Goal: Task Accomplishment & Management: Manage account settings

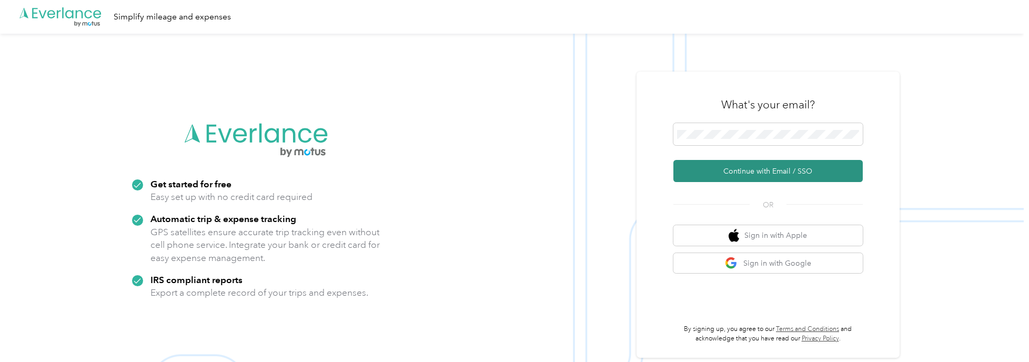
click at [727, 172] on button "Continue with Email / SSO" at bounding box center [767, 171] width 189 height 22
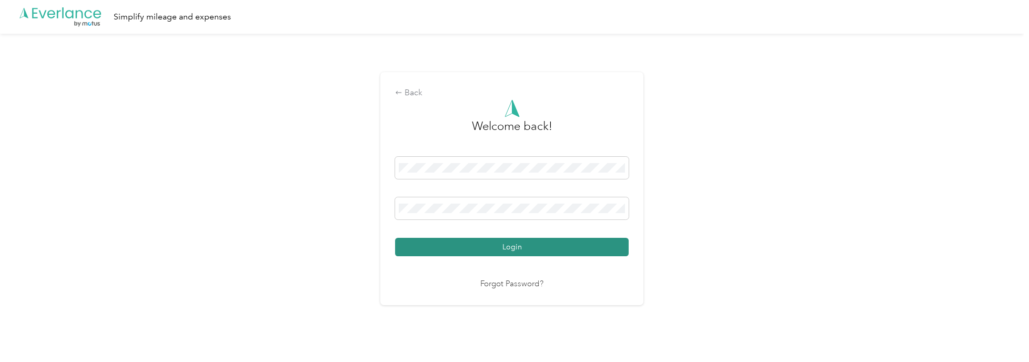
click at [475, 247] on button "Login" at bounding box center [512, 247] width 234 height 18
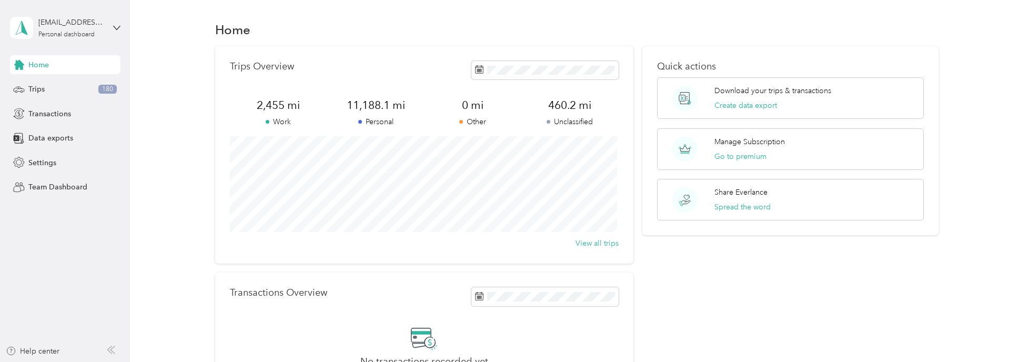
drag, startPoint x: 777, startPoint y: 306, endPoint x: 769, endPoint y: 309, distance: 8.3
click at [777, 306] on div "Quick actions Download your trips & transactions Create data export Manage Subs…" at bounding box center [790, 230] width 296 height 369
click at [54, 92] on div "Trips 180" at bounding box center [65, 89] width 110 height 19
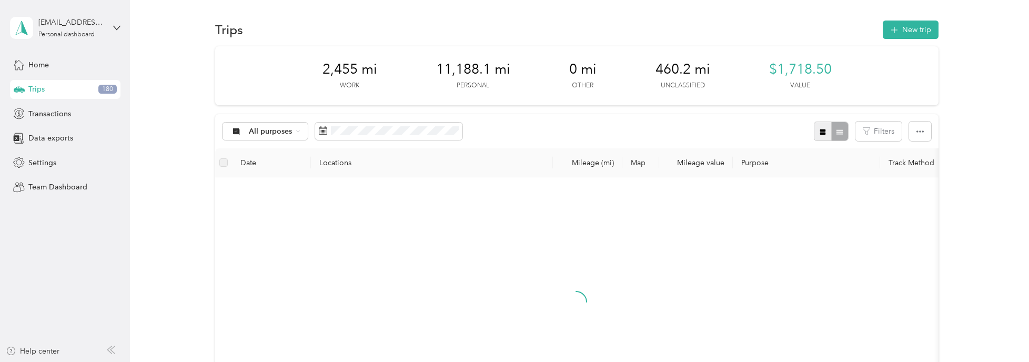
click at [822, 136] on button "button" at bounding box center [823, 131] width 18 height 19
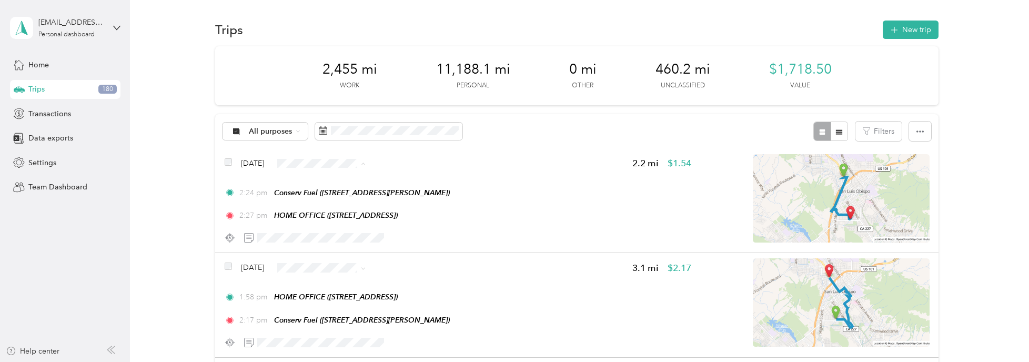
click at [335, 183] on span "Work" at bounding box center [351, 182] width 63 height 11
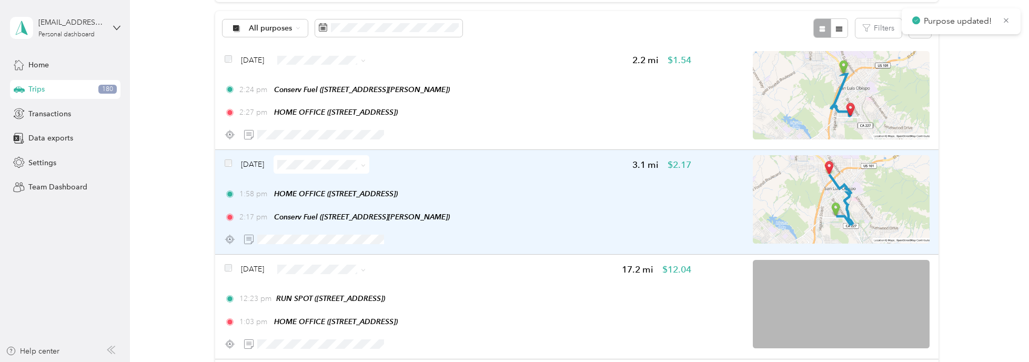
scroll to position [105, 0]
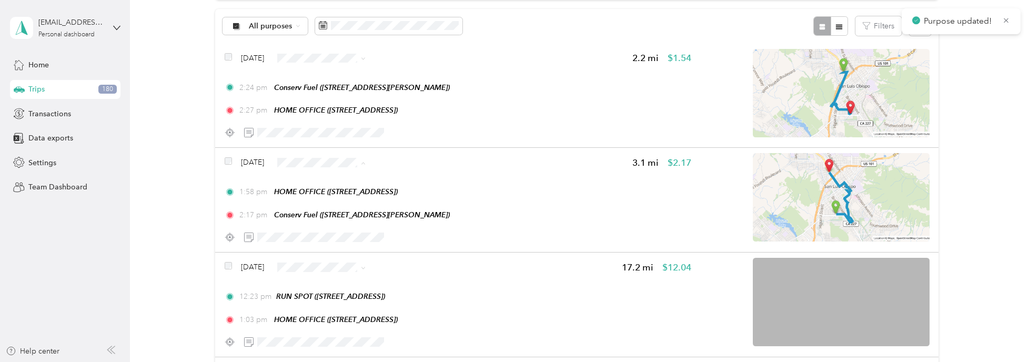
click at [324, 182] on span "Work" at bounding box center [351, 181] width 63 height 11
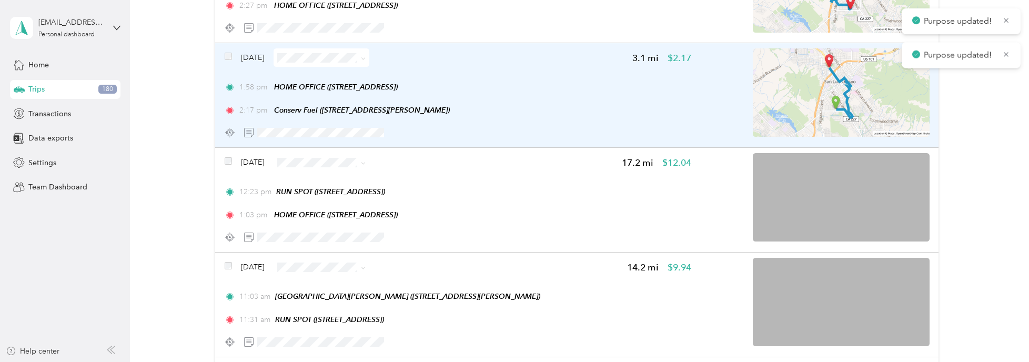
scroll to position [210, 0]
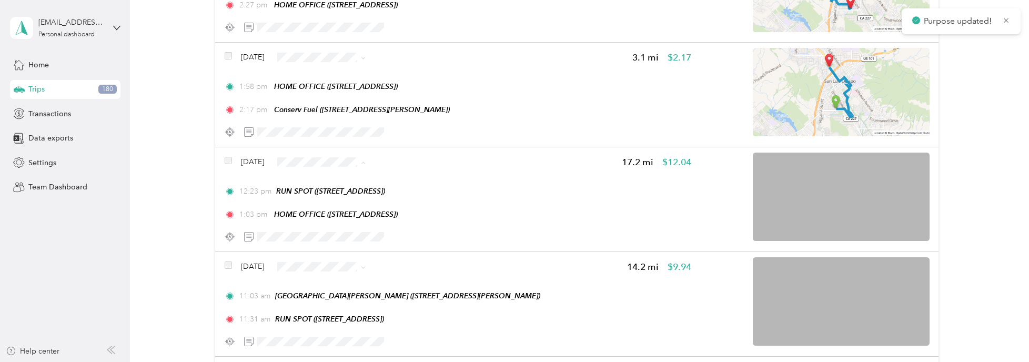
click at [327, 194] on span "Personal" at bounding box center [351, 198] width 63 height 11
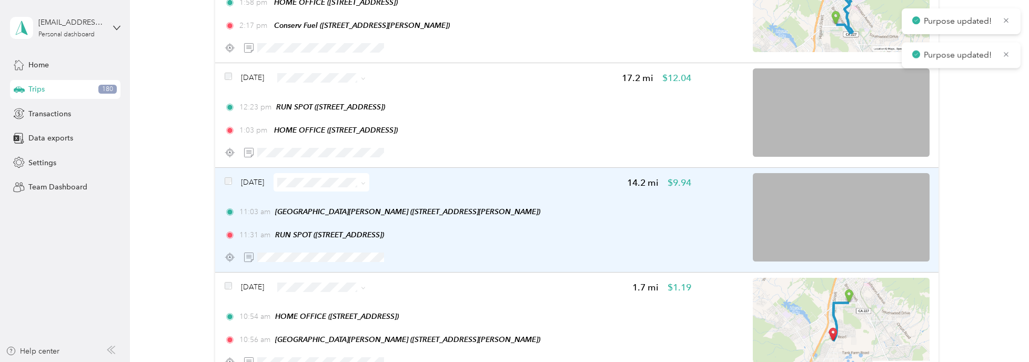
scroll to position [316, 0]
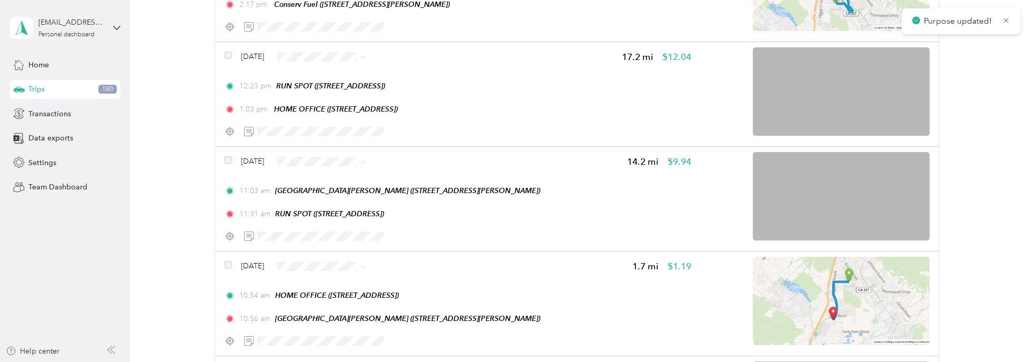
click at [327, 201] on li "Personal" at bounding box center [342, 198] width 96 height 18
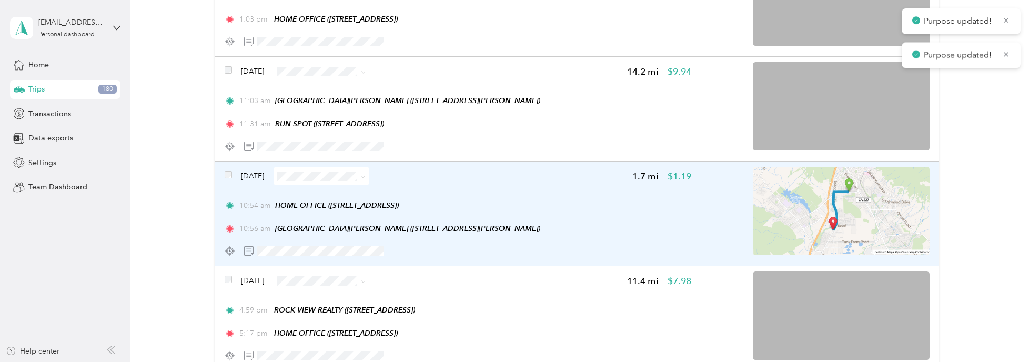
scroll to position [421, 0]
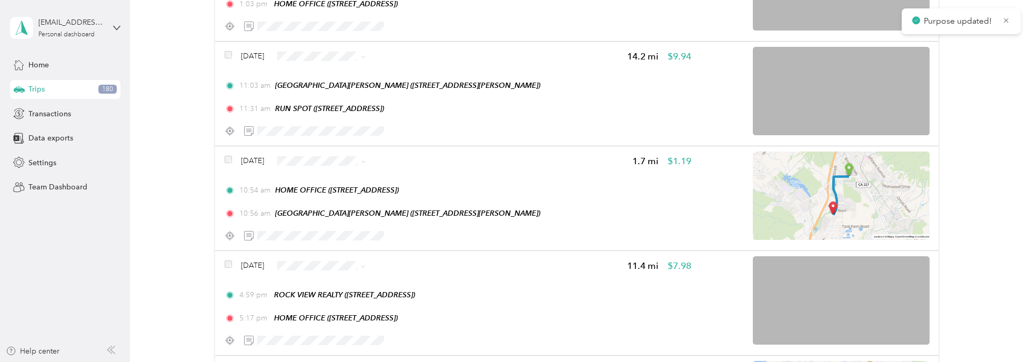
click at [334, 199] on li "Personal" at bounding box center [342, 197] width 96 height 18
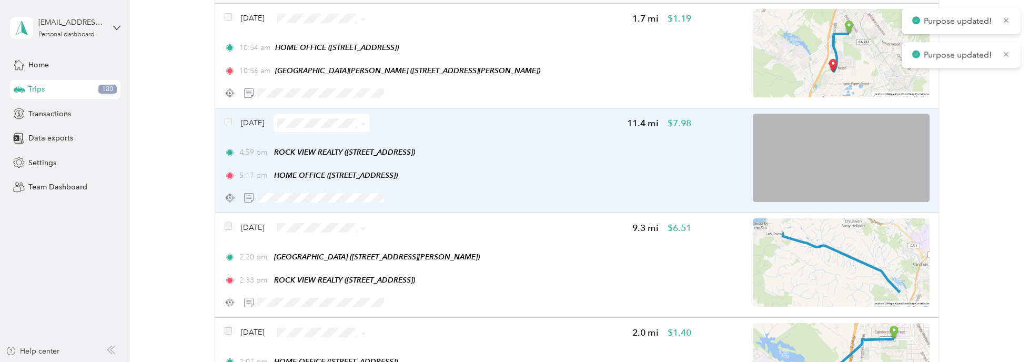
scroll to position [579, 0]
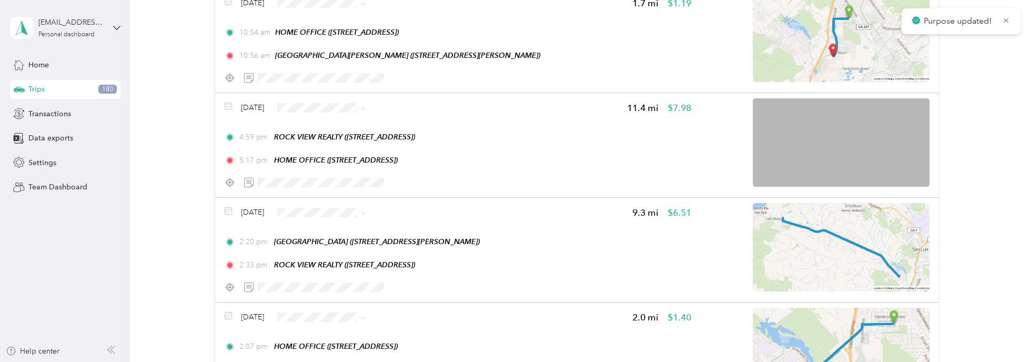
click at [327, 146] on span "Personal" at bounding box center [351, 143] width 63 height 11
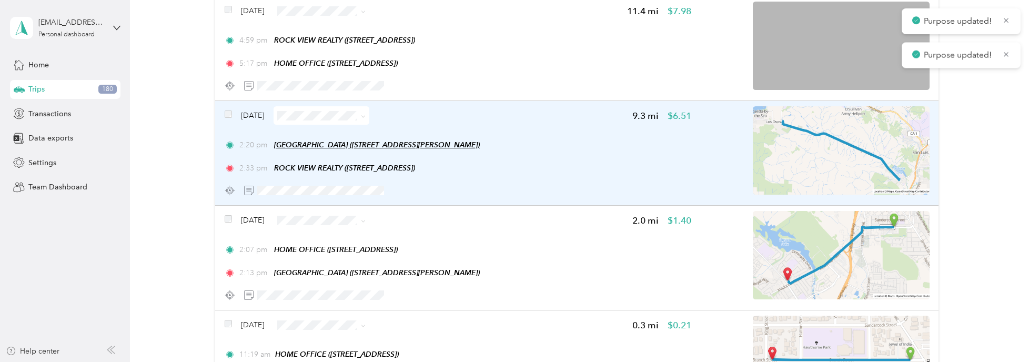
scroll to position [684, 0]
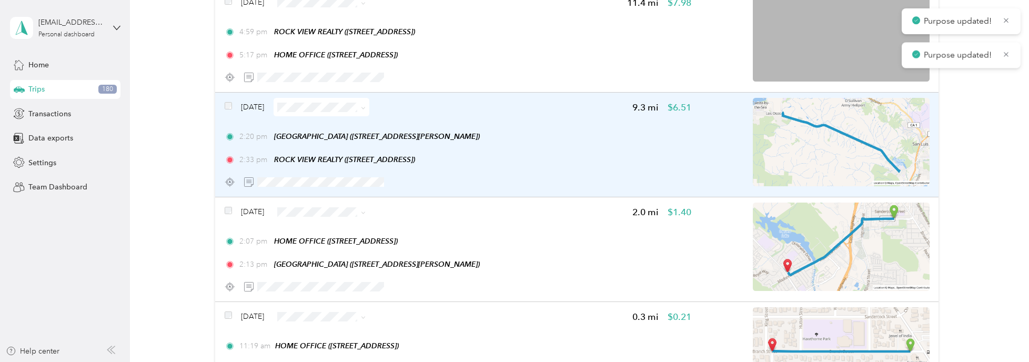
click at [345, 99] on span at bounding box center [322, 107] width 96 height 18
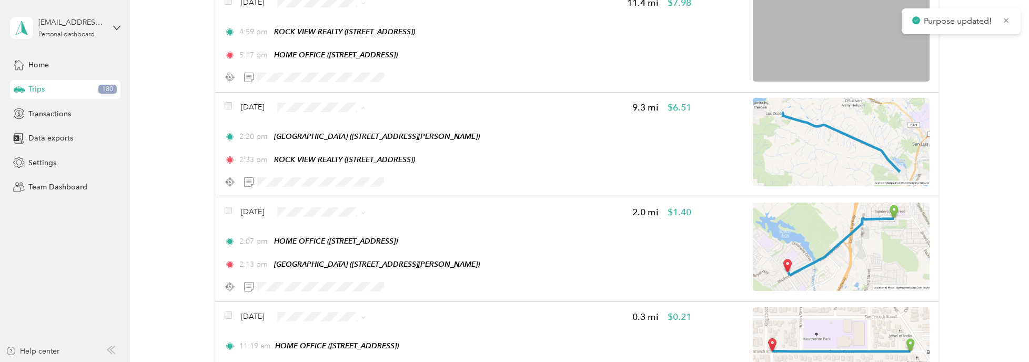
click at [333, 136] on li "Personal" at bounding box center [342, 143] width 96 height 18
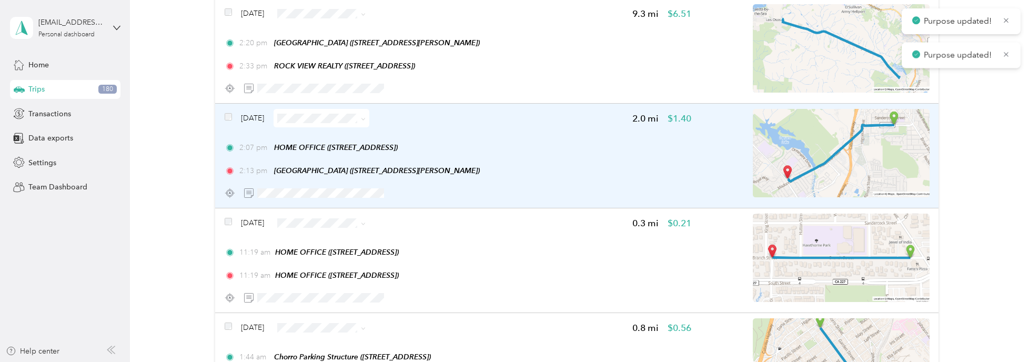
scroll to position [789, 0]
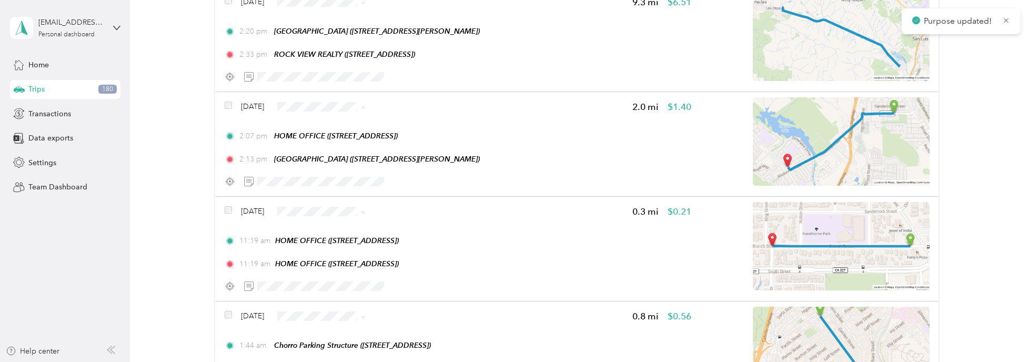
click at [329, 134] on li "Personal" at bounding box center [342, 142] width 96 height 18
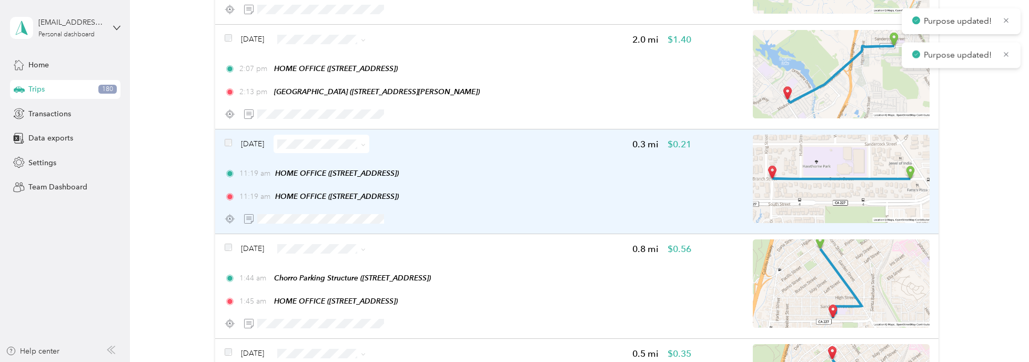
scroll to position [894, 0]
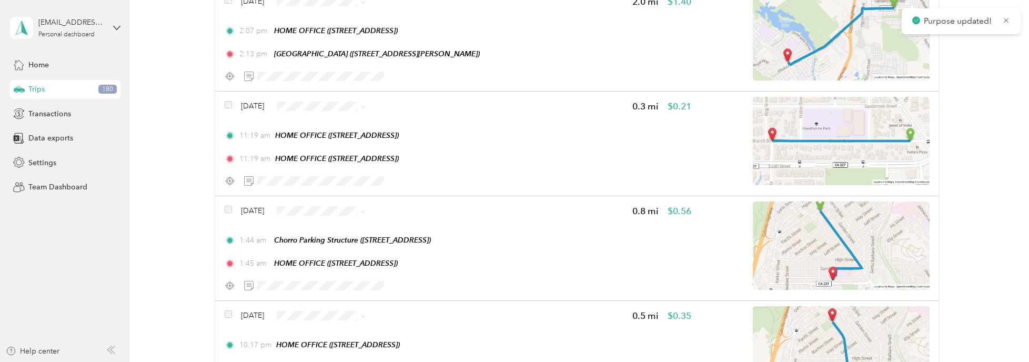
click at [332, 136] on span "Personal" at bounding box center [351, 141] width 63 height 11
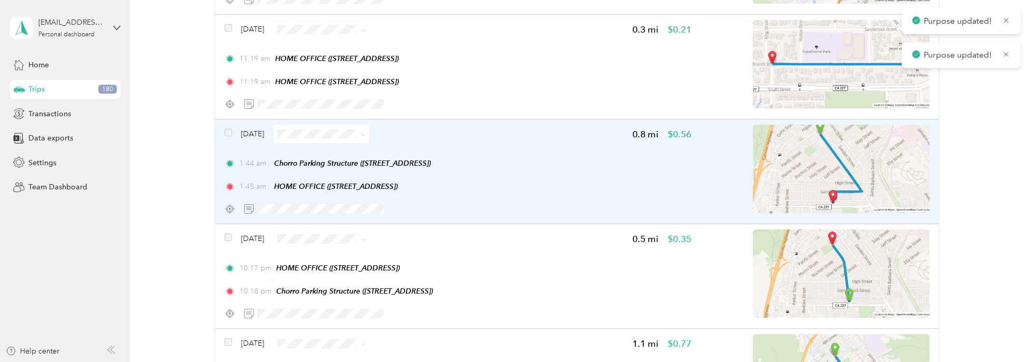
scroll to position [1000, 0]
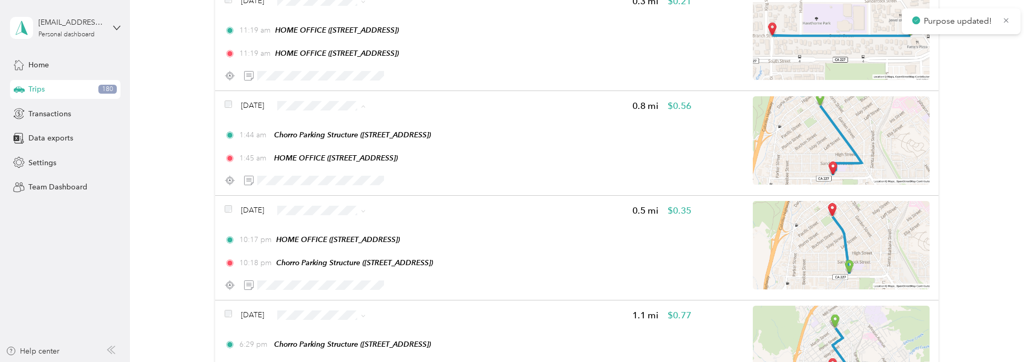
click at [336, 136] on span "Personal" at bounding box center [351, 140] width 63 height 11
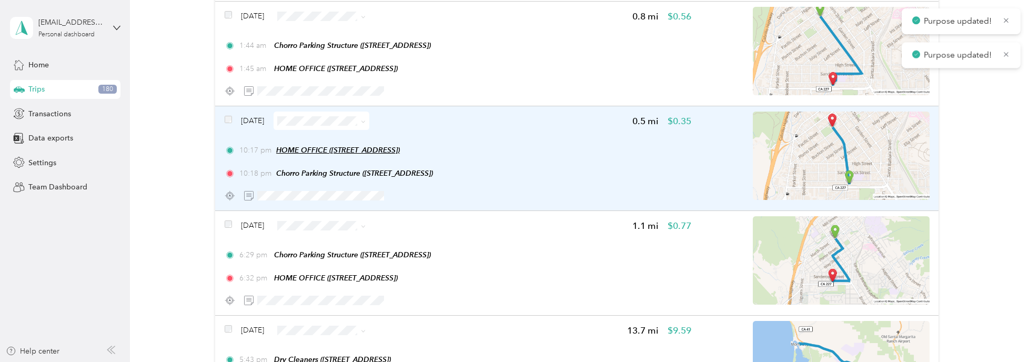
scroll to position [1105, 0]
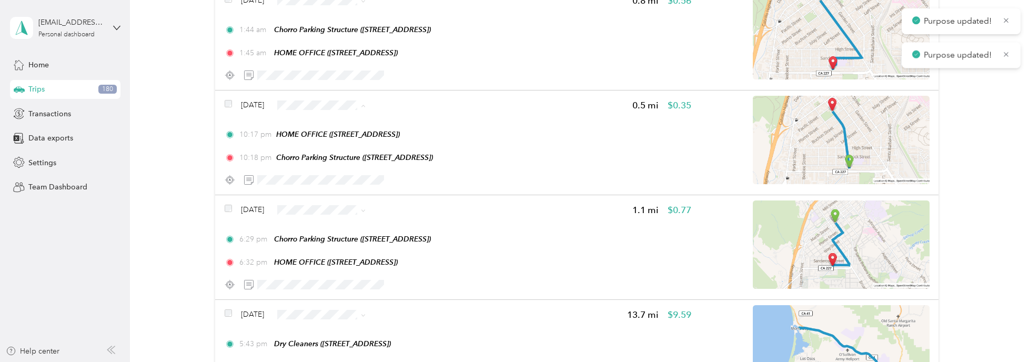
click at [331, 134] on span "Personal" at bounding box center [351, 139] width 63 height 11
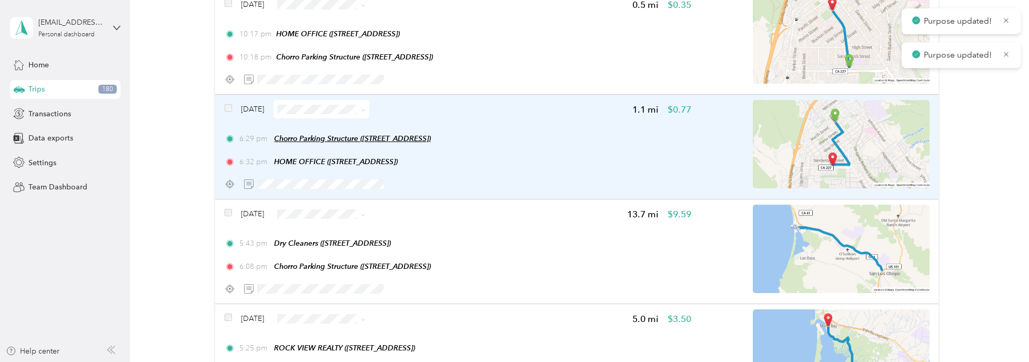
scroll to position [1210, 0]
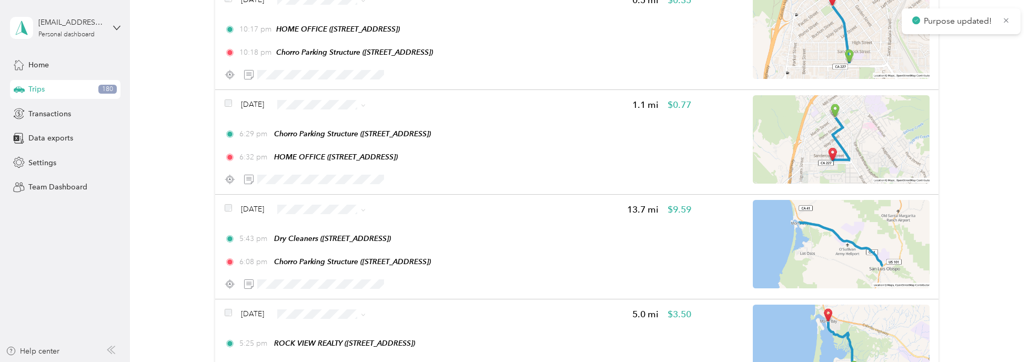
click at [338, 133] on span "Personal" at bounding box center [351, 135] width 63 height 11
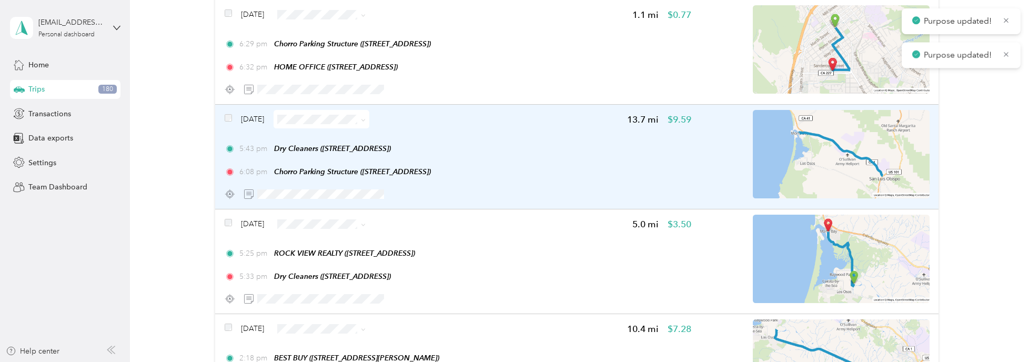
scroll to position [1315, 0]
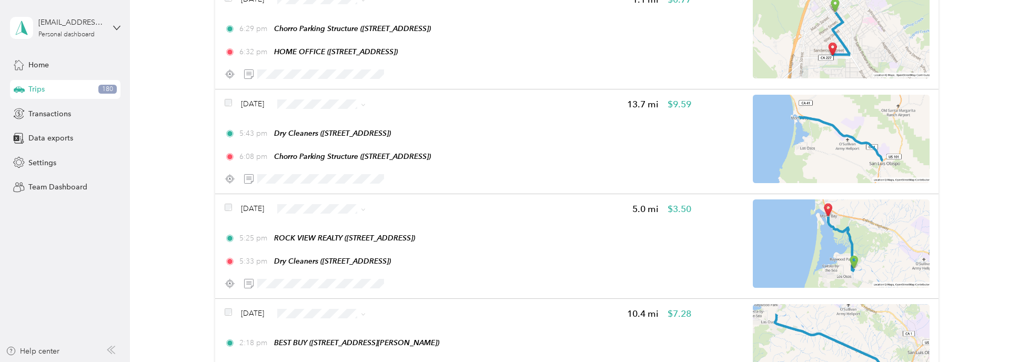
click at [333, 121] on span "Work" at bounding box center [351, 116] width 63 height 11
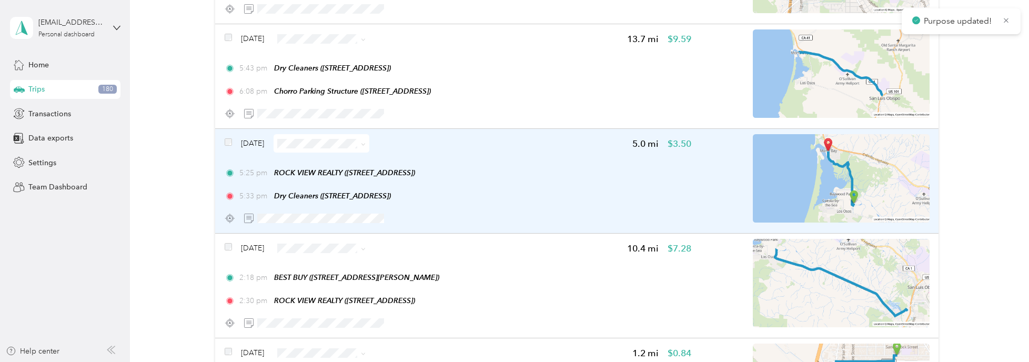
scroll to position [1421, 0]
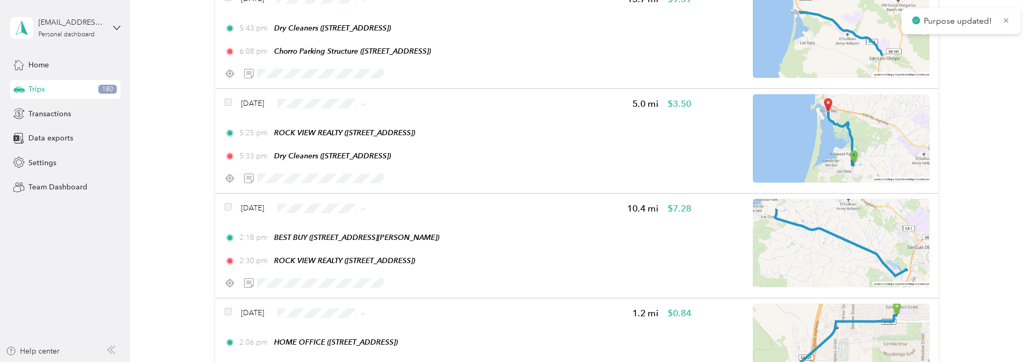
click at [331, 132] on span "Personal" at bounding box center [351, 137] width 63 height 11
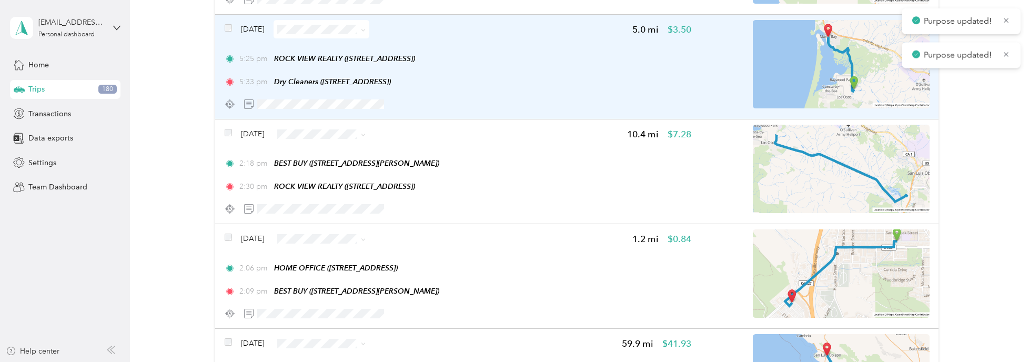
scroll to position [1526, 0]
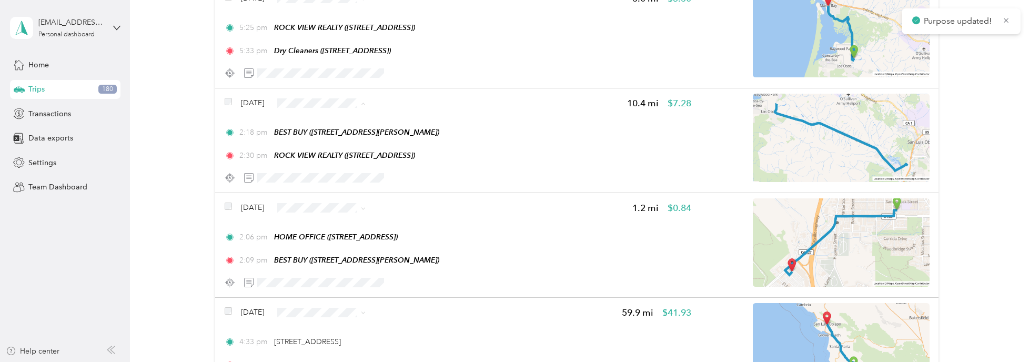
click at [327, 136] on span "Personal" at bounding box center [351, 136] width 63 height 11
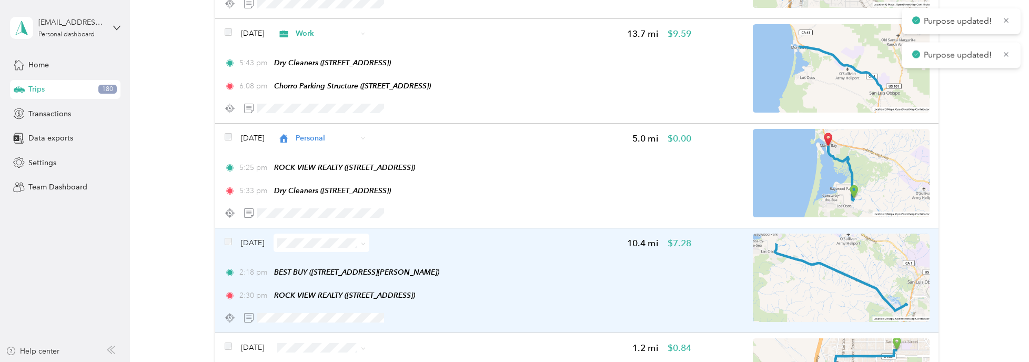
scroll to position [1368, 0]
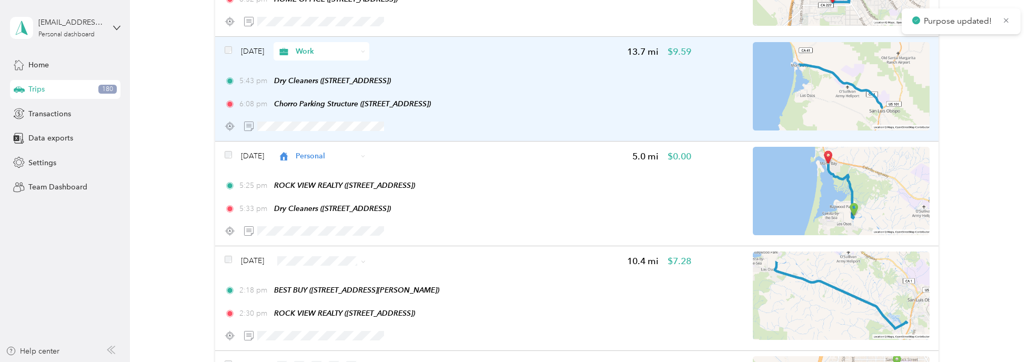
click at [339, 48] on span "Work" at bounding box center [327, 51] width 62 height 11
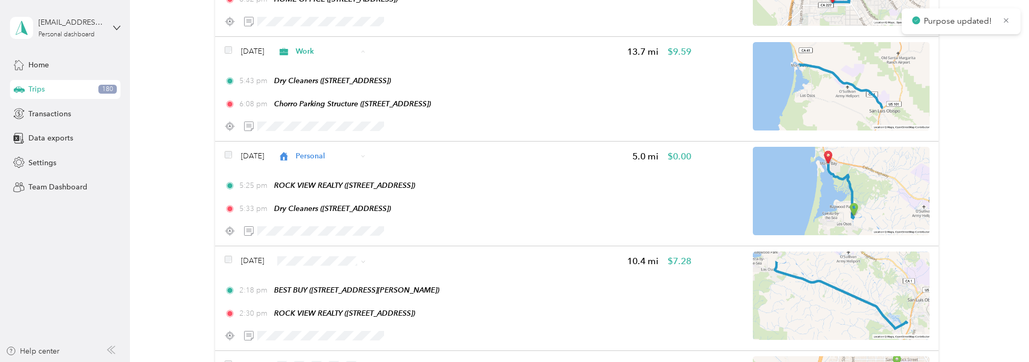
click at [335, 80] on span "Personal" at bounding box center [351, 85] width 63 height 11
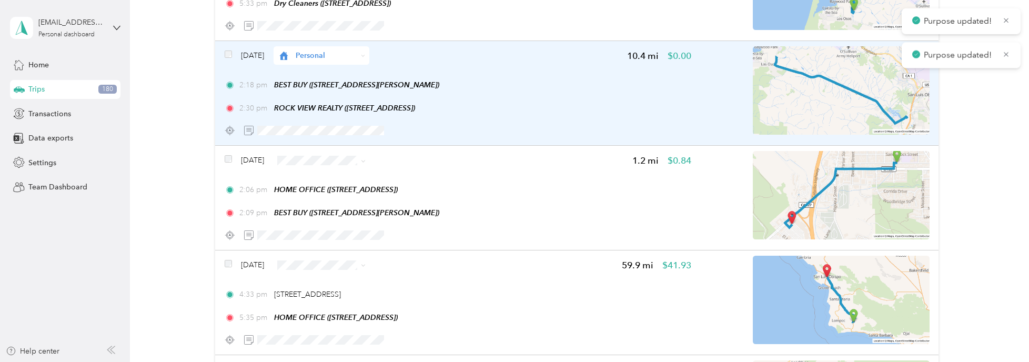
scroll to position [1578, 0]
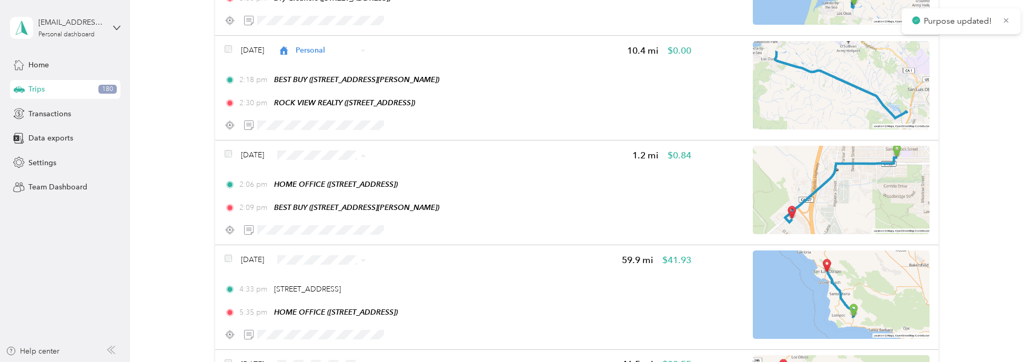
click at [326, 184] on span "Personal" at bounding box center [351, 188] width 63 height 11
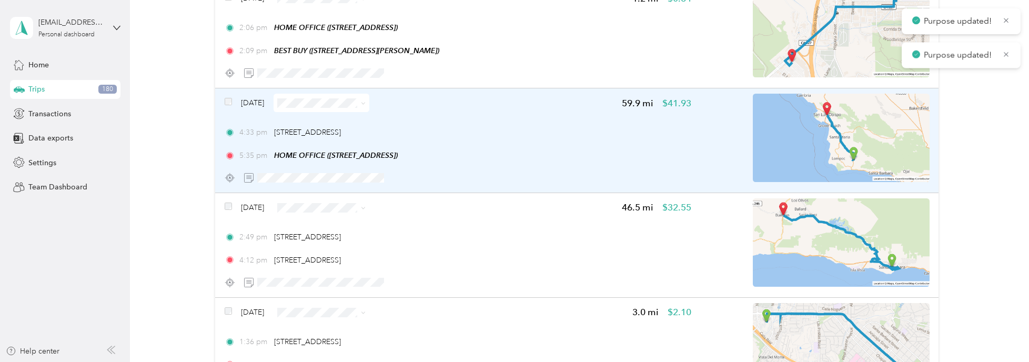
scroll to position [1736, 0]
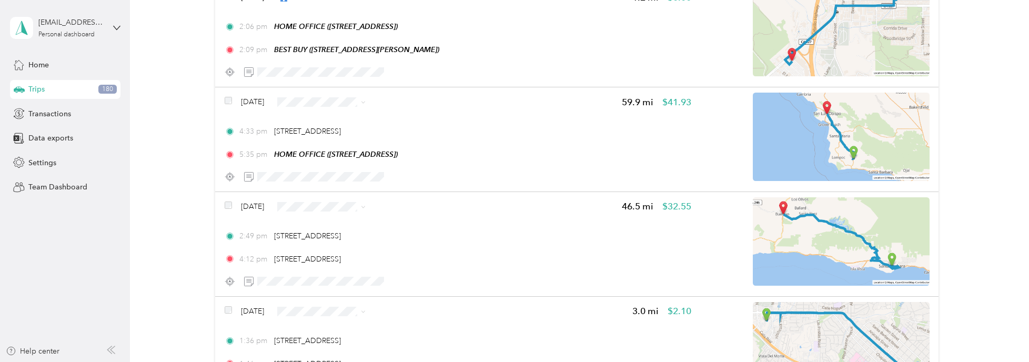
click at [341, 132] on span "Personal" at bounding box center [351, 134] width 63 height 11
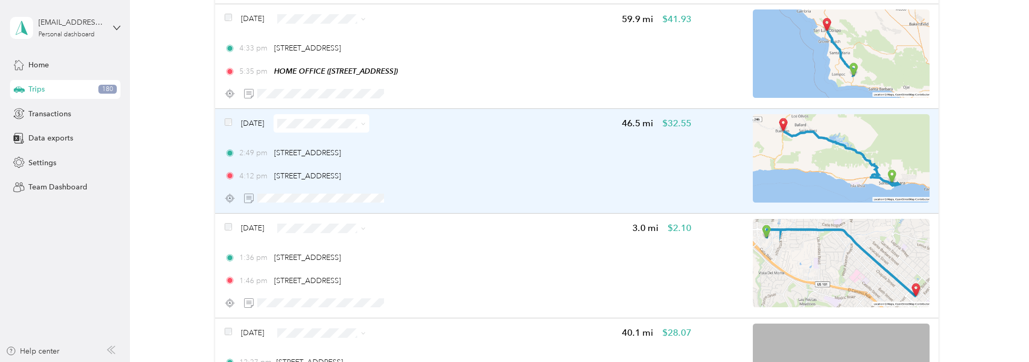
scroll to position [1842, 0]
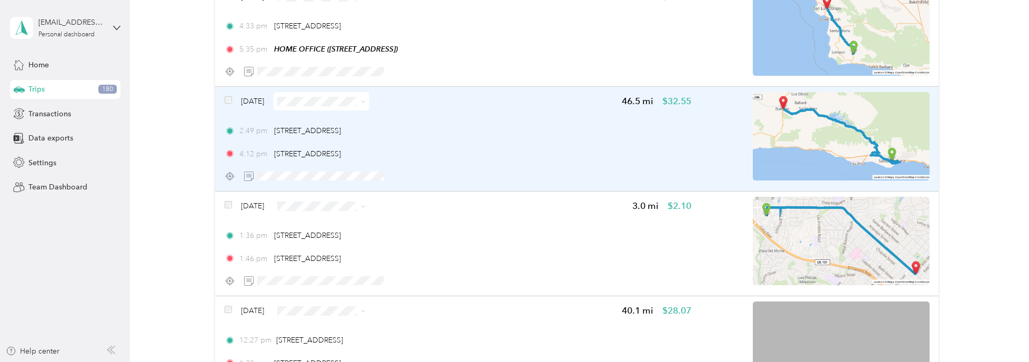
click at [317, 92] on span at bounding box center [322, 101] width 96 height 18
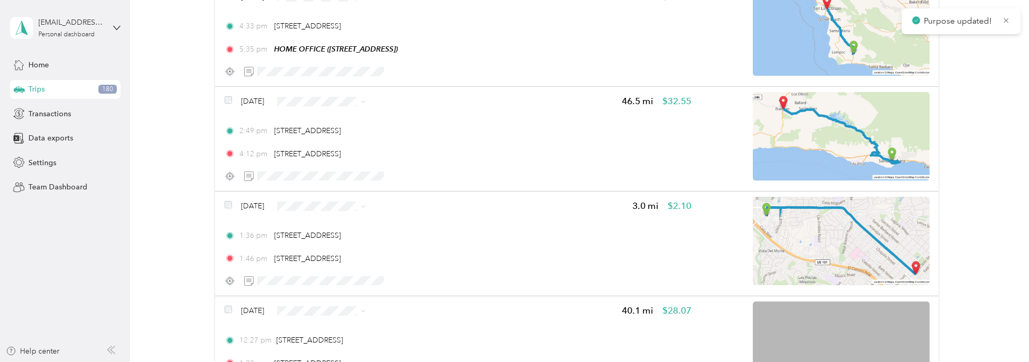
click at [328, 135] on span "Personal" at bounding box center [351, 133] width 63 height 11
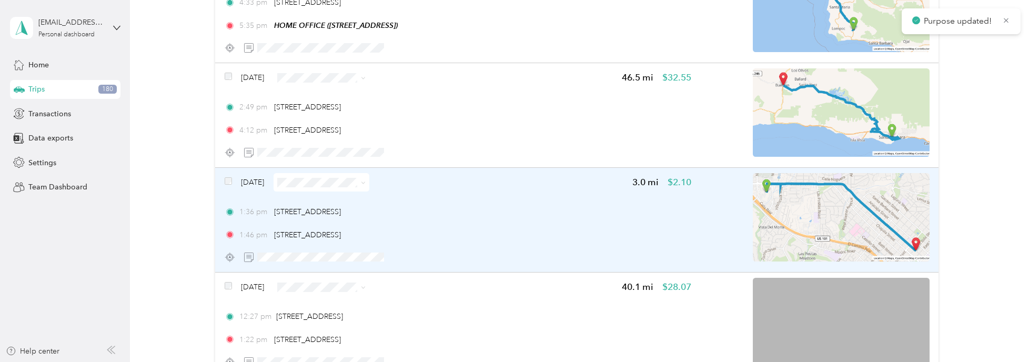
scroll to position [1947, 0]
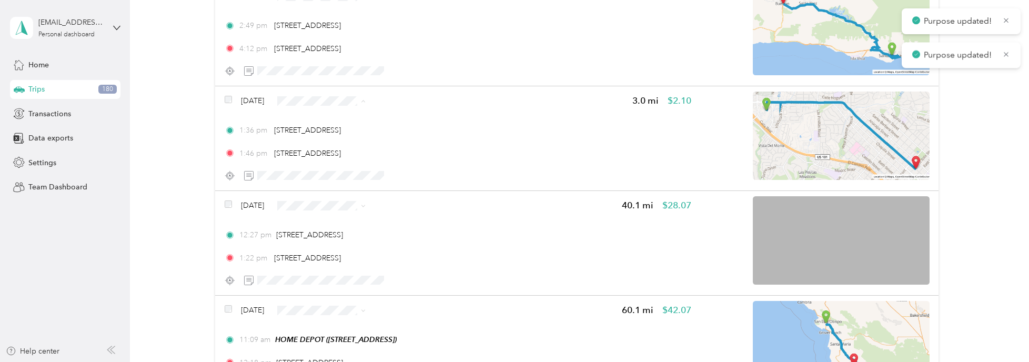
click at [334, 125] on li "Personal" at bounding box center [342, 133] width 96 height 18
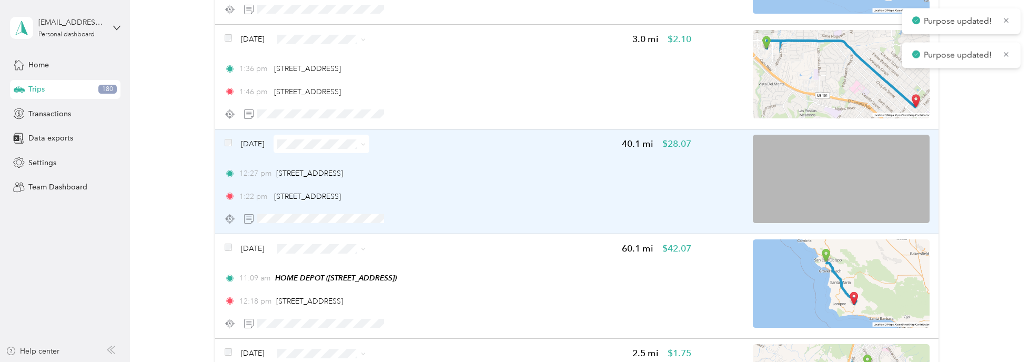
scroll to position [2052, 0]
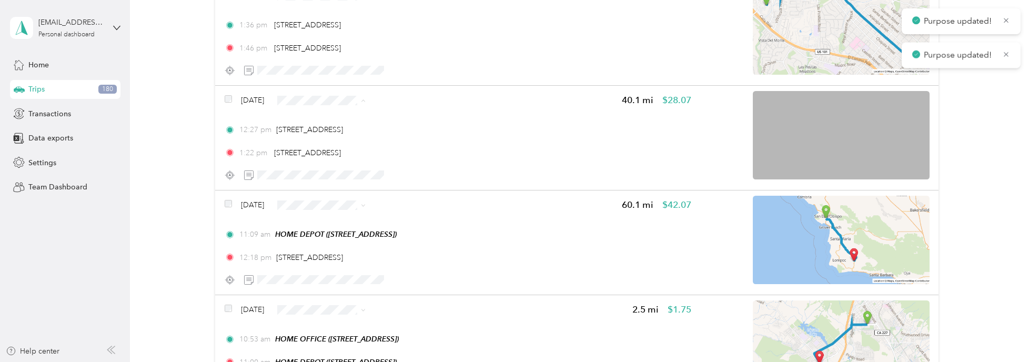
click at [333, 127] on span "Personal" at bounding box center [351, 132] width 63 height 11
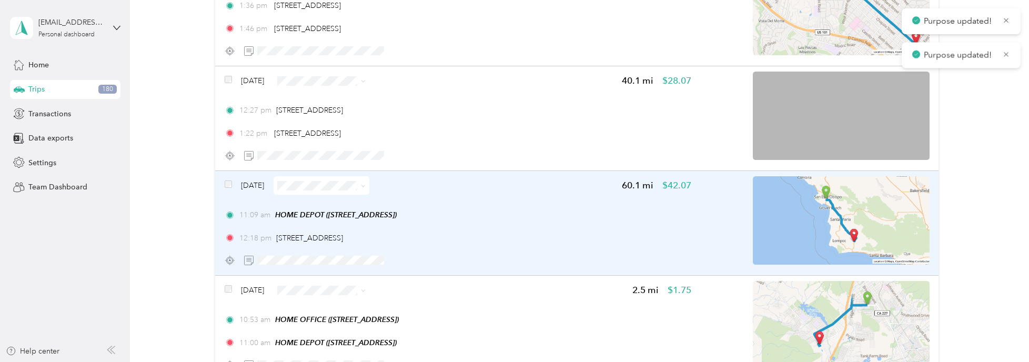
scroll to position [2157, 0]
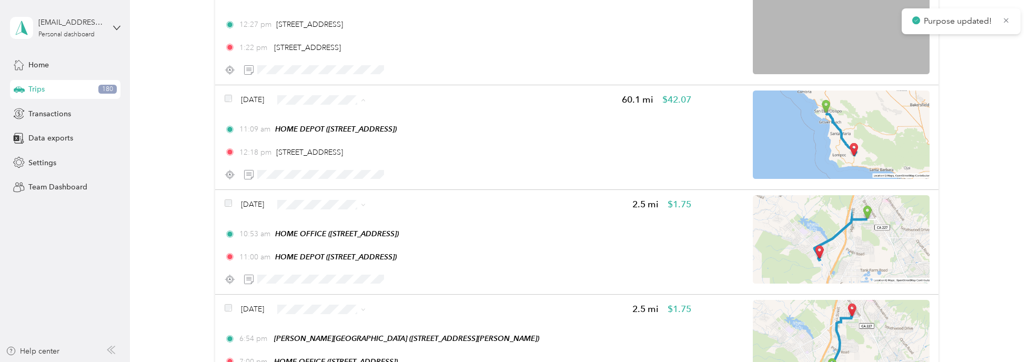
click at [330, 125] on li "Personal" at bounding box center [342, 131] width 96 height 18
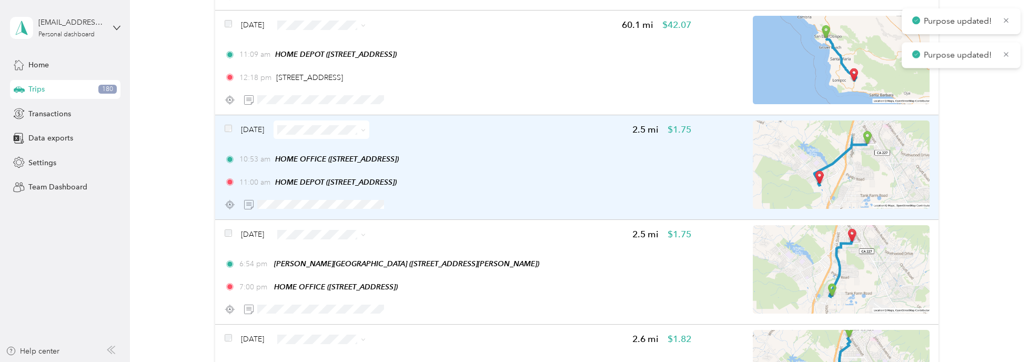
scroll to position [2262, 0]
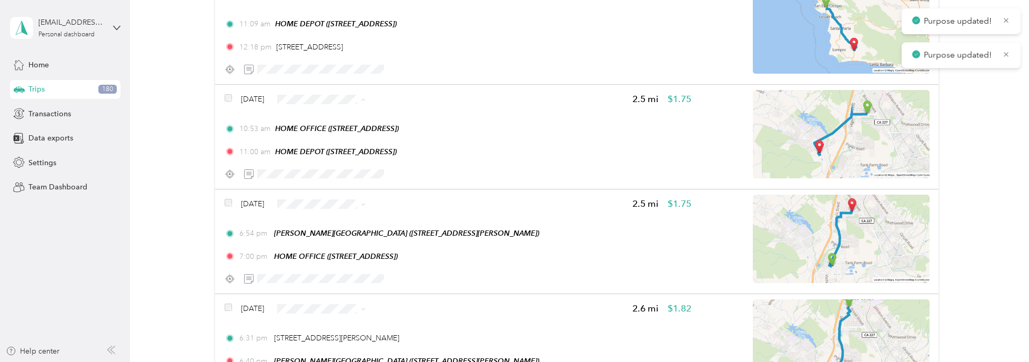
click at [330, 127] on span "Personal" at bounding box center [351, 130] width 63 height 11
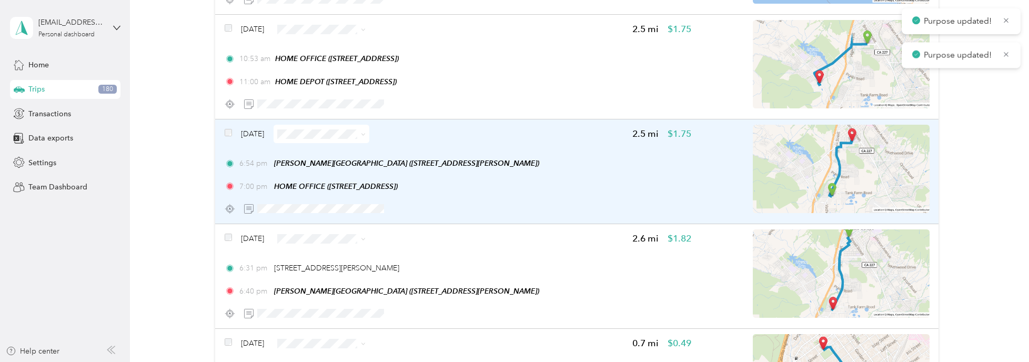
scroll to position [2368, 0]
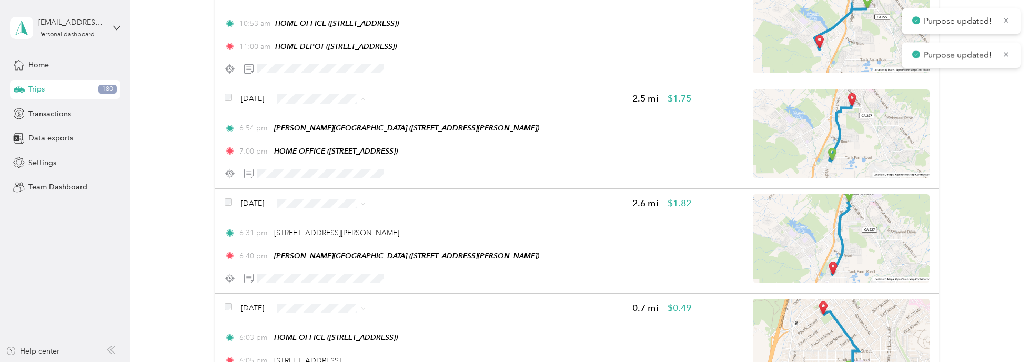
click at [329, 123] on li "Personal" at bounding box center [342, 129] width 96 height 18
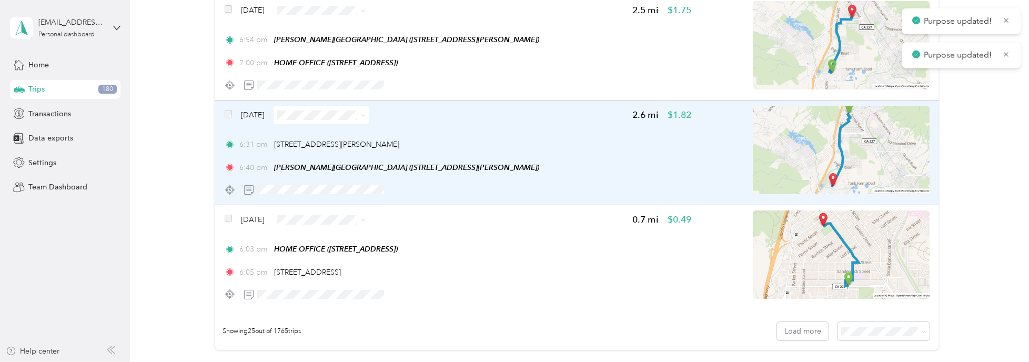
scroll to position [2473, 0]
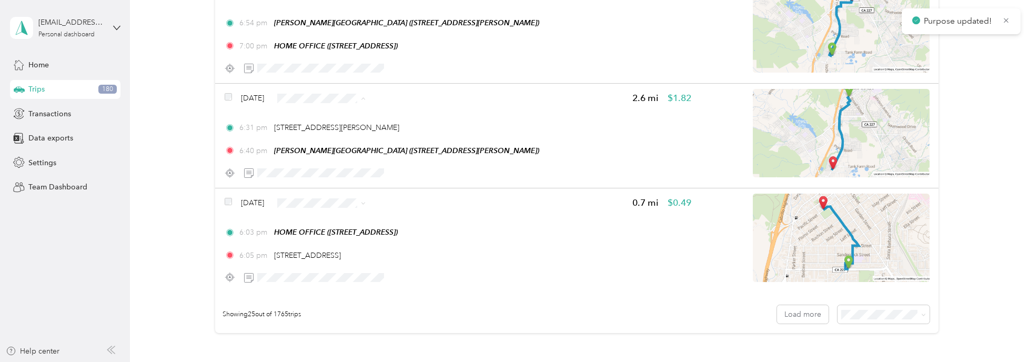
click at [338, 123] on li "Personal" at bounding box center [342, 128] width 96 height 18
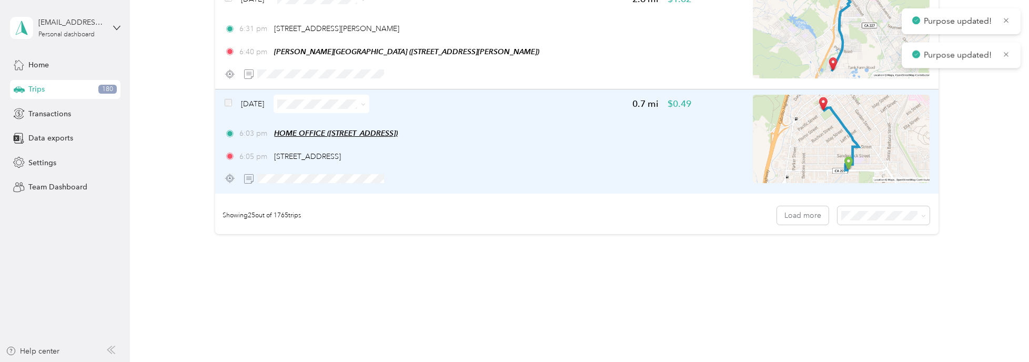
scroll to position [2578, 0]
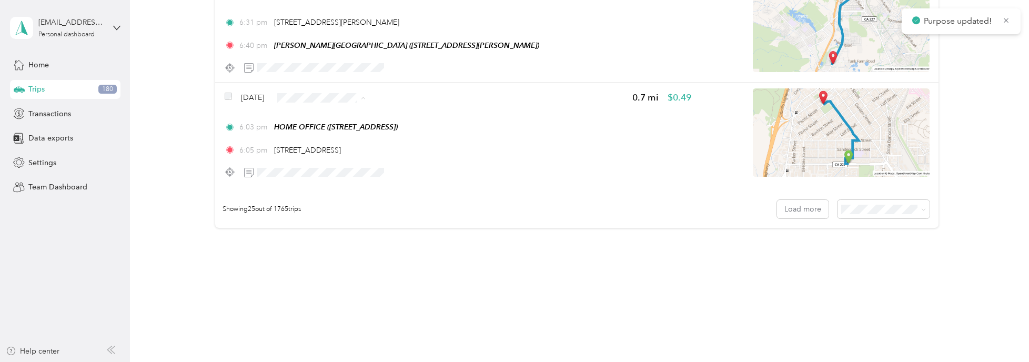
click at [330, 119] on li "Personal" at bounding box center [342, 128] width 96 height 18
click at [804, 204] on button "Load more" at bounding box center [803, 209] width 52 height 18
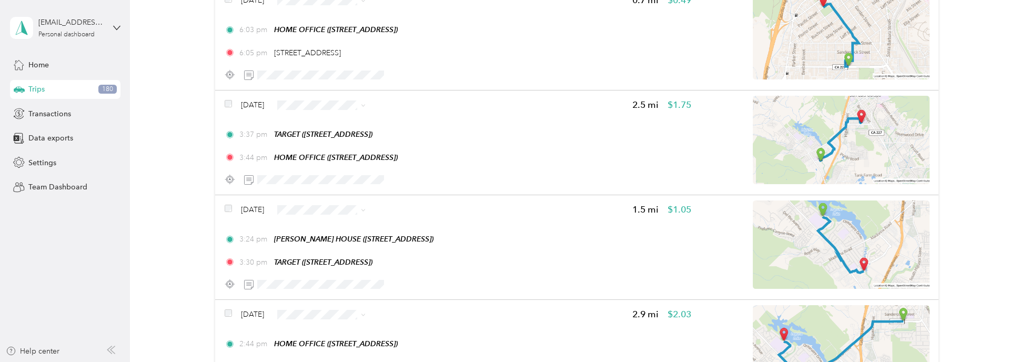
scroll to position [2736, 0]
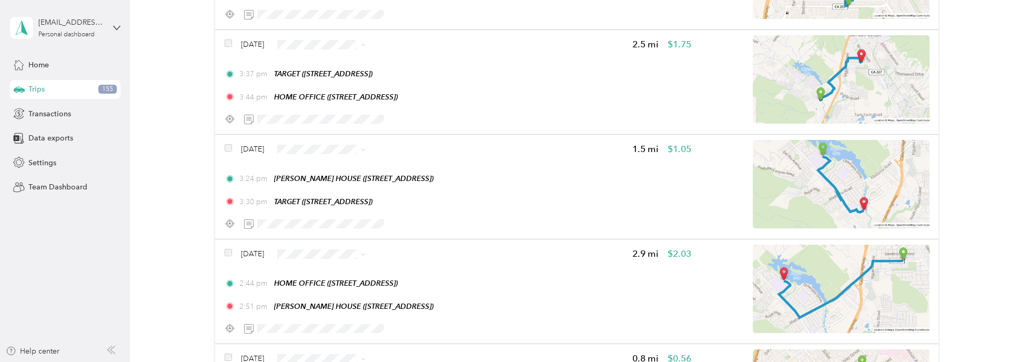
click at [342, 75] on span "Personal" at bounding box center [351, 74] width 63 height 11
click at [316, 155] on span "Work" at bounding box center [341, 160] width 81 height 11
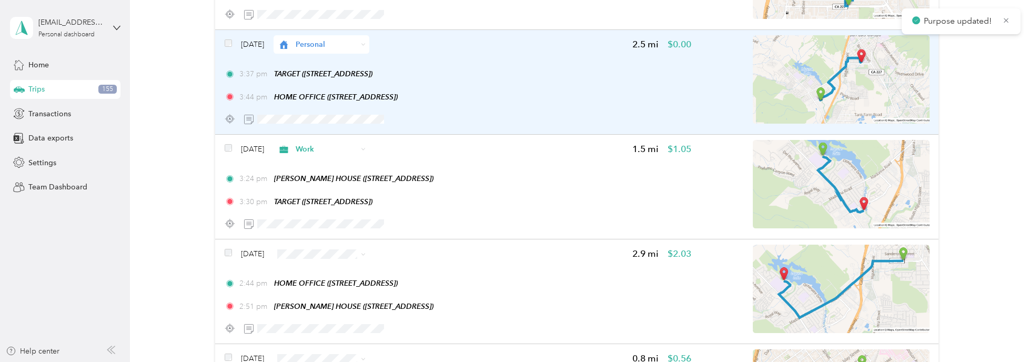
click at [321, 39] on span "Personal" at bounding box center [327, 44] width 62 height 11
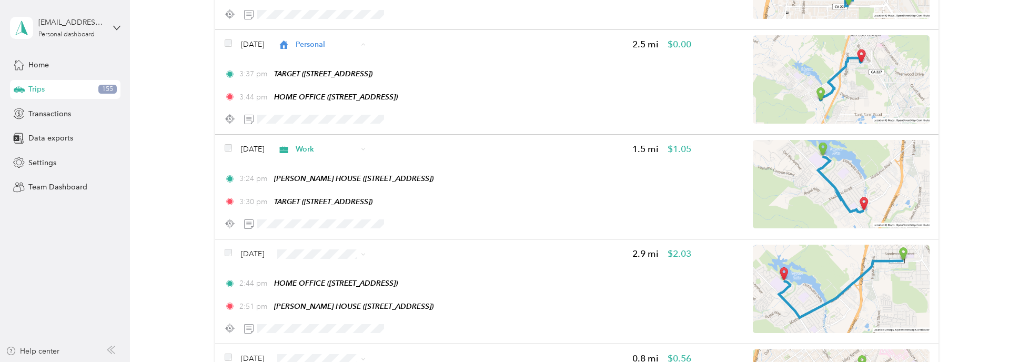
click at [321, 53] on span "Work" at bounding box center [351, 56] width 63 height 11
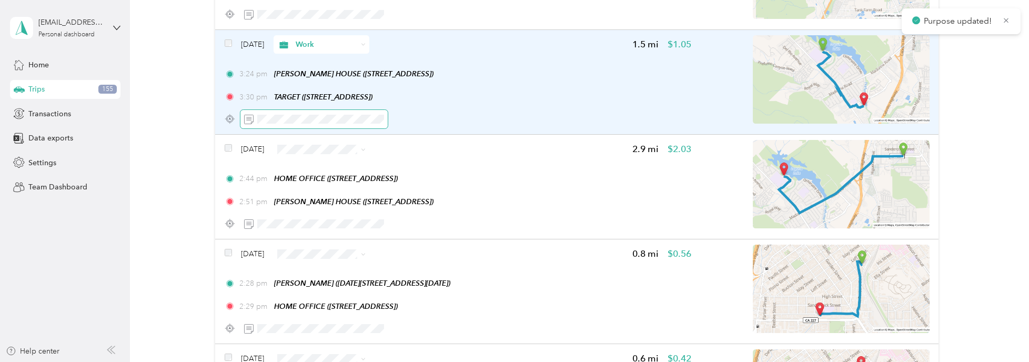
scroll to position [2841, 0]
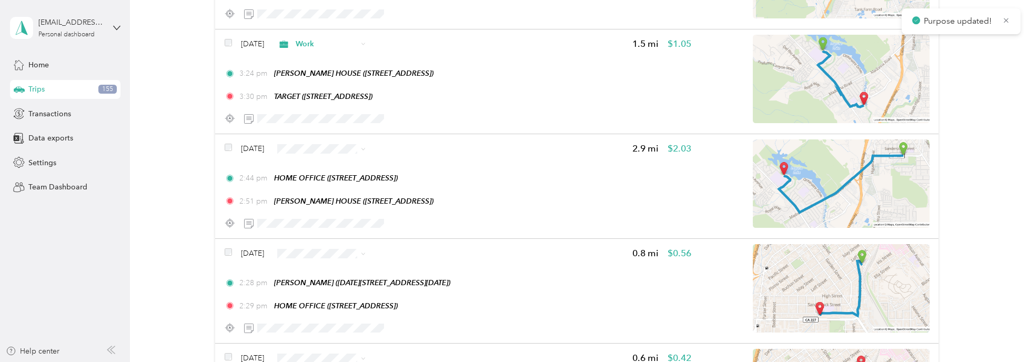
click at [326, 155] on span "Work" at bounding box center [351, 159] width 63 height 11
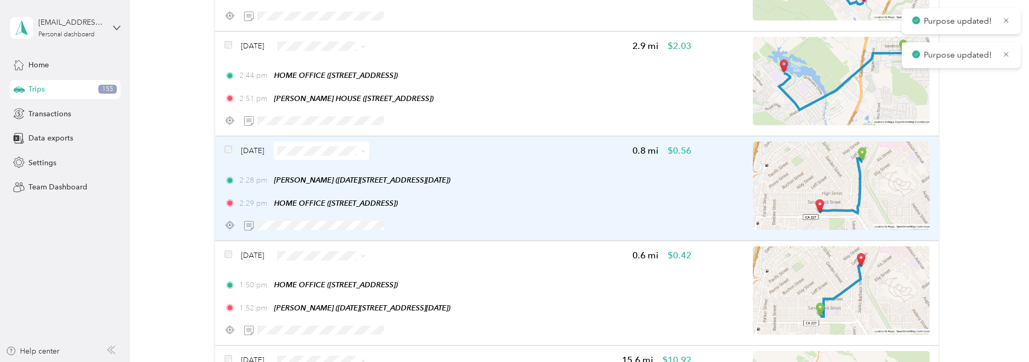
scroll to position [2946, 0]
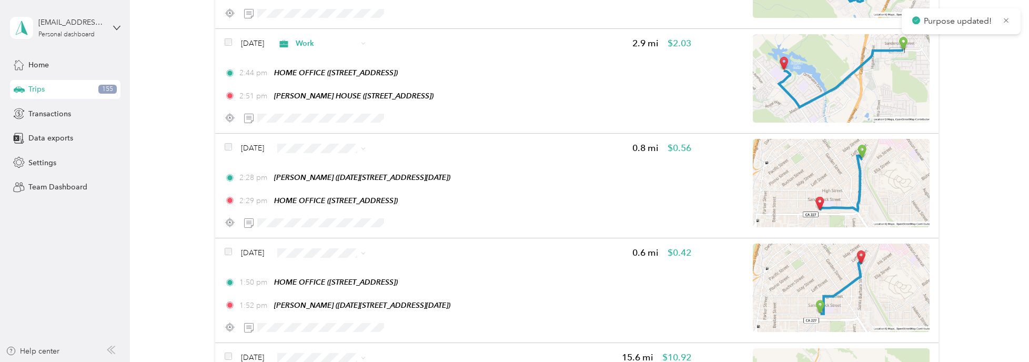
click at [324, 155] on span "Work" at bounding box center [351, 157] width 63 height 11
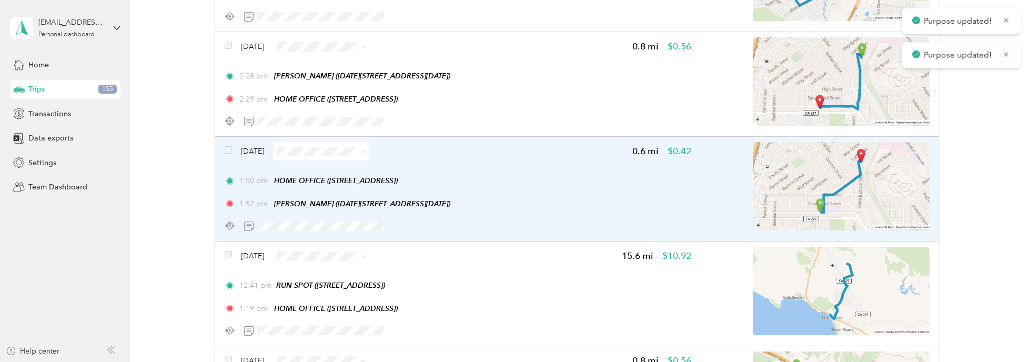
scroll to position [3052, 0]
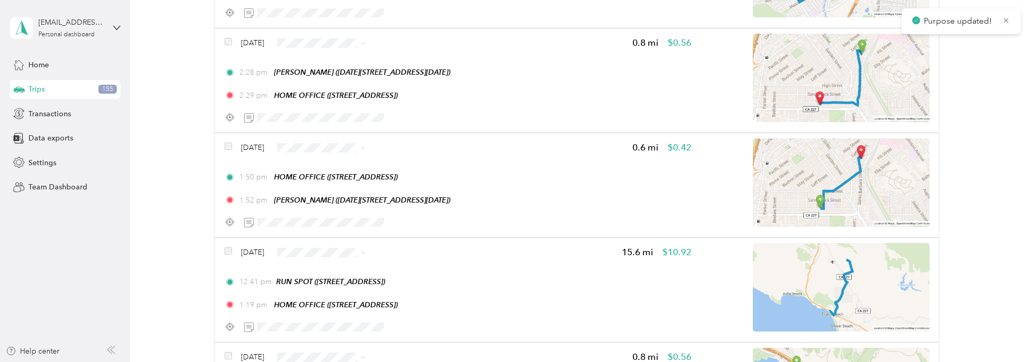
click at [326, 154] on span "Work" at bounding box center [351, 158] width 63 height 11
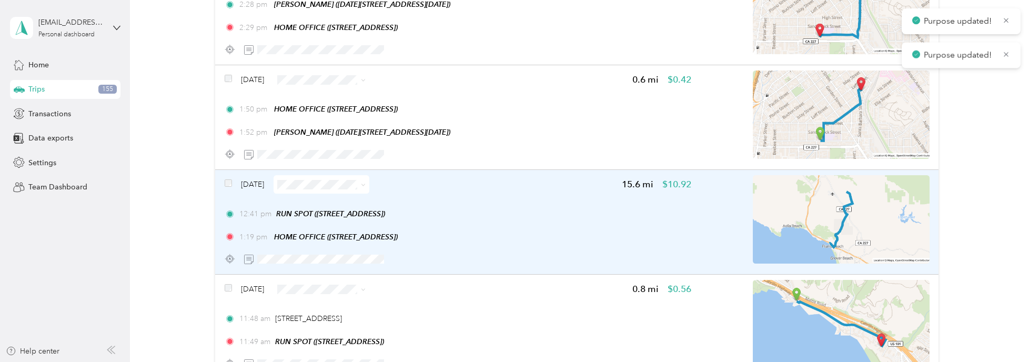
scroll to position [3157, 0]
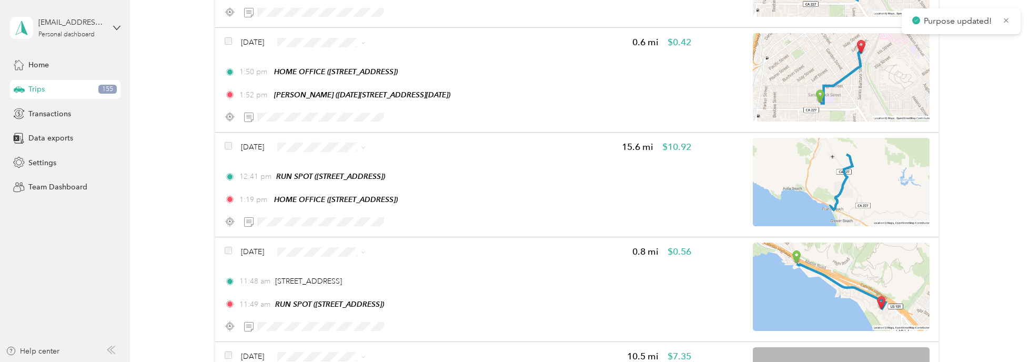
click at [329, 173] on span "Personal" at bounding box center [351, 175] width 63 height 11
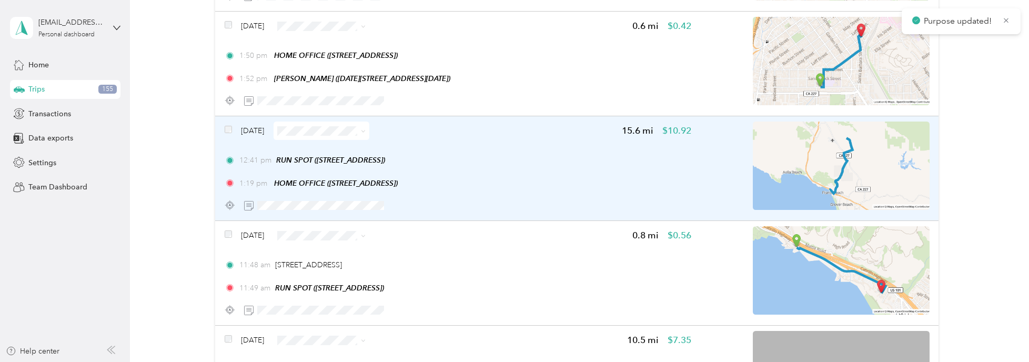
scroll to position [3262, 0]
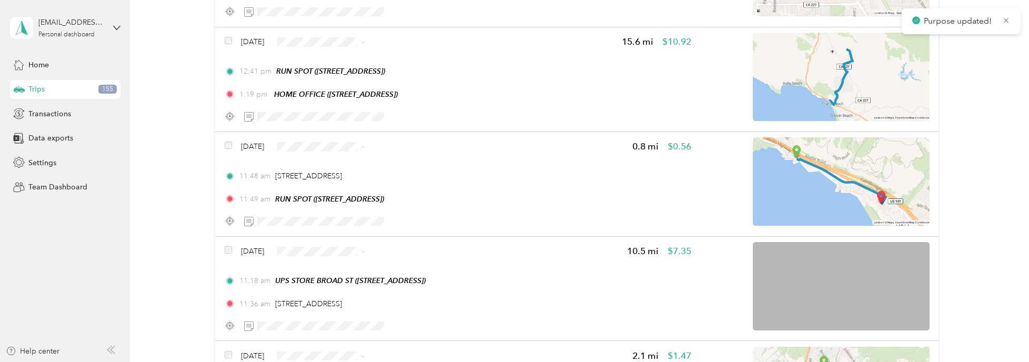
click at [331, 172] on span "Personal" at bounding box center [351, 174] width 63 height 11
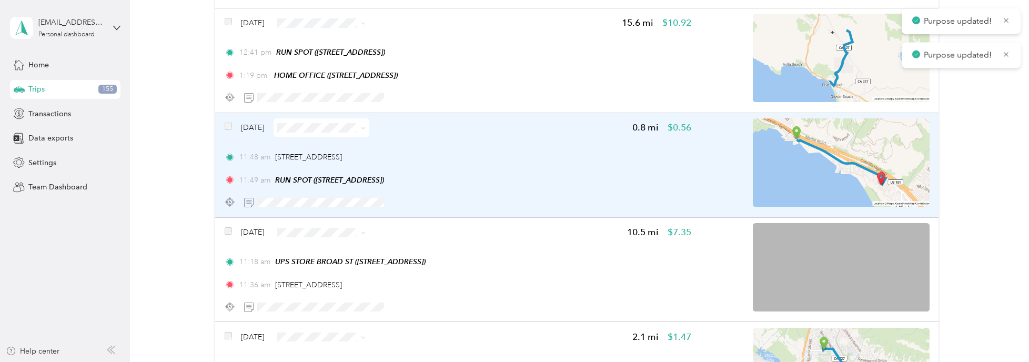
scroll to position [3367, 0]
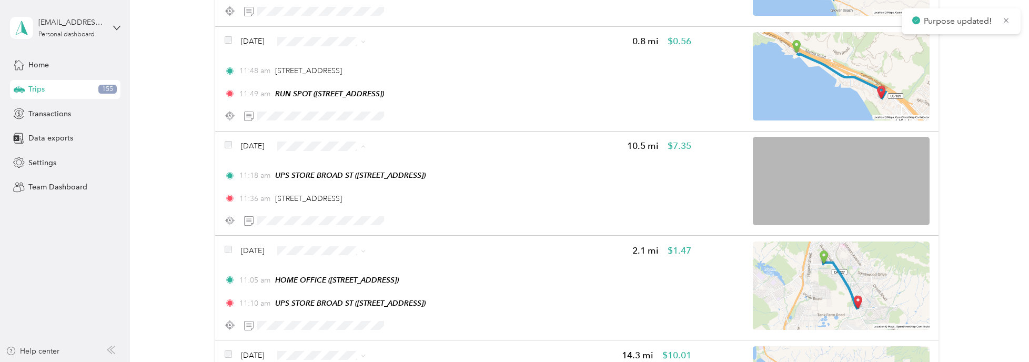
click at [335, 169] on span "Personal" at bounding box center [351, 173] width 63 height 11
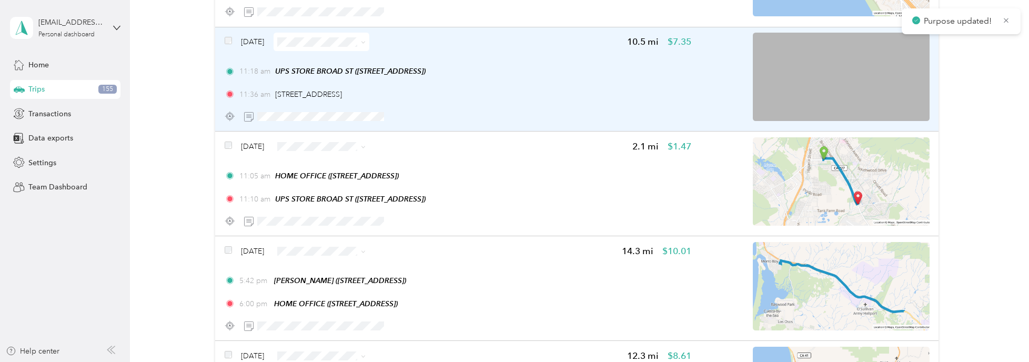
scroll to position [3473, 0]
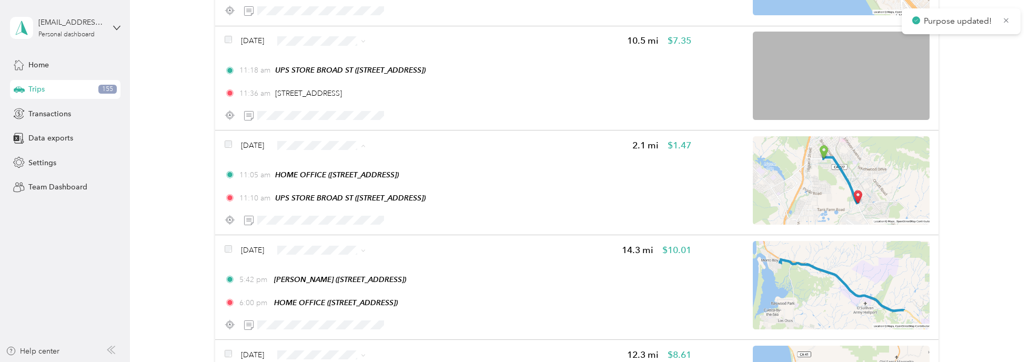
click at [328, 157] on span "Work" at bounding box center [351, 154] width 63 height 11
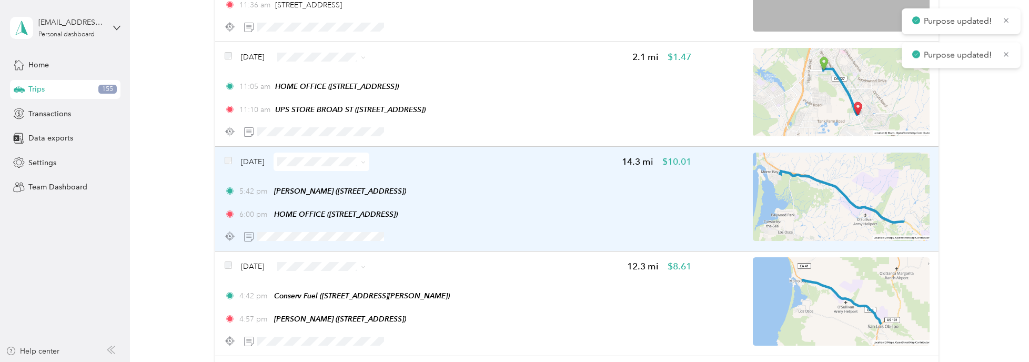
scroll to position [3578, 0]
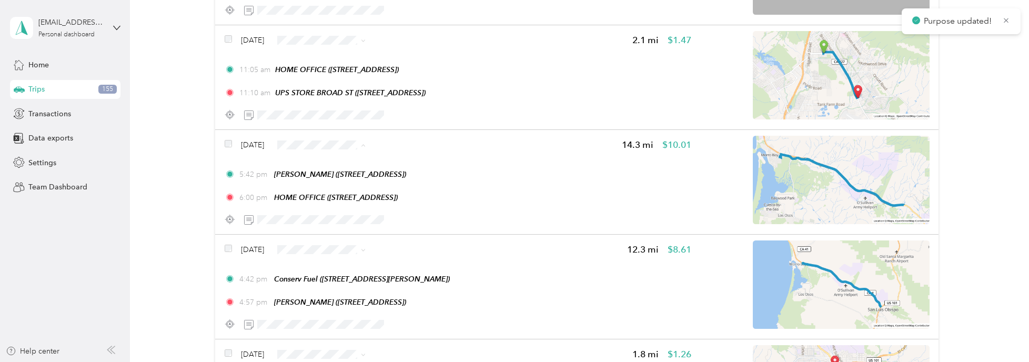
click at [335, 153] on span "Work" at bounding box center [351, 153] width 63 height 11
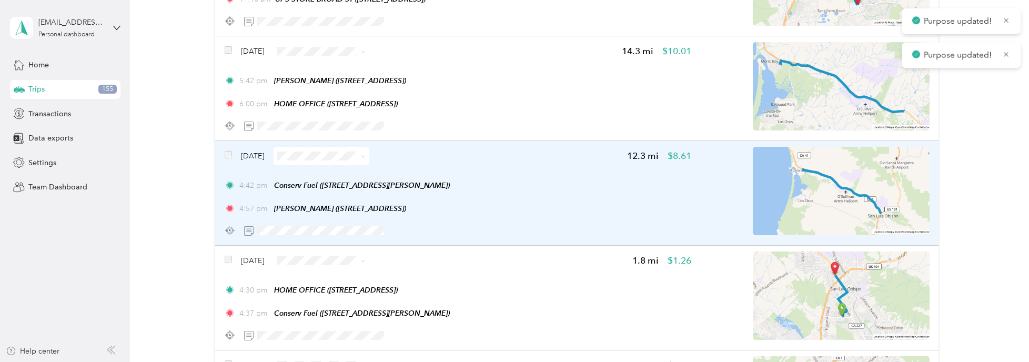
scroll to position [3683, 0]
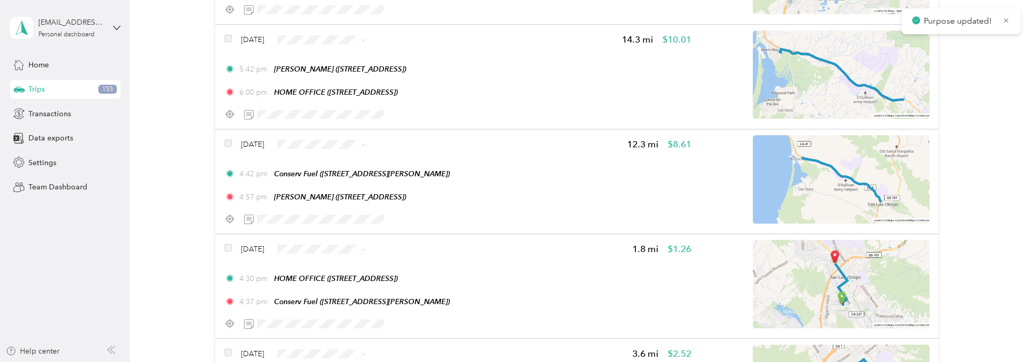
click at [324, 146] on li "Work" at bounding box center [342, 153] width 96 height 18
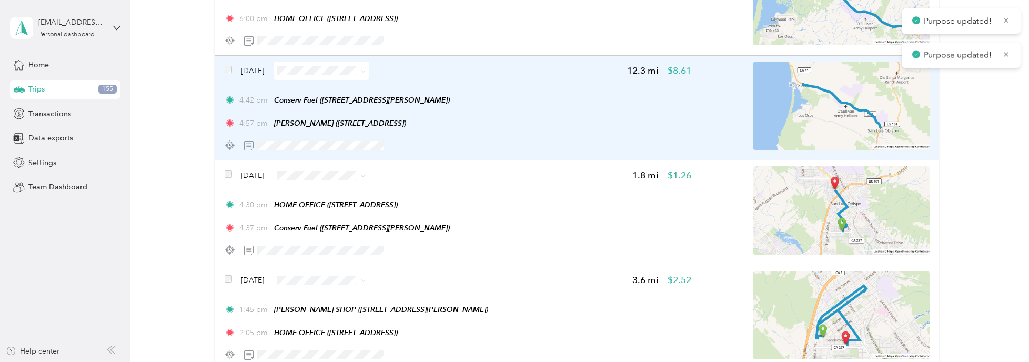
scroll to position [3788, 0]
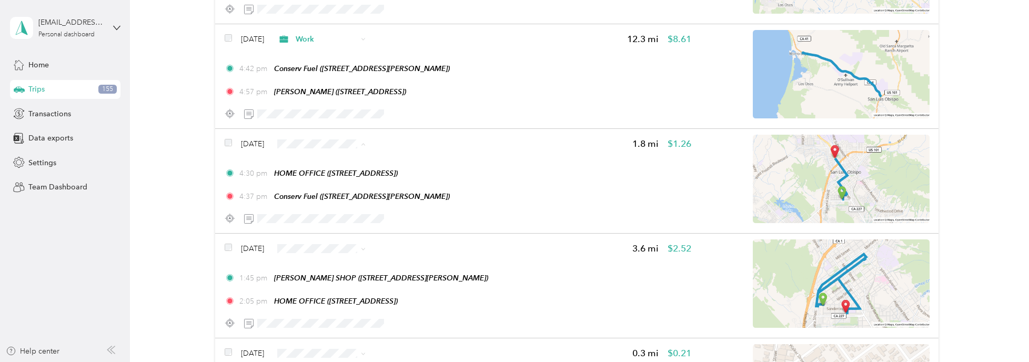
click at [320, 148] on span "Work" at bounding box center [351, 152] width 63 height 11
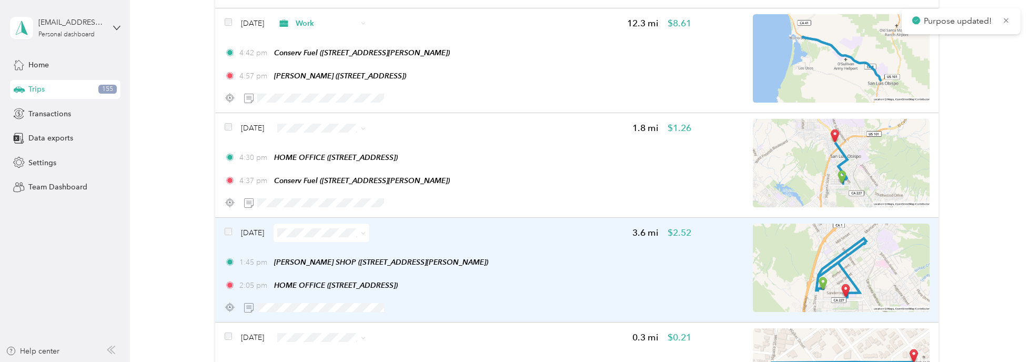
scroll to position [3894, 0]
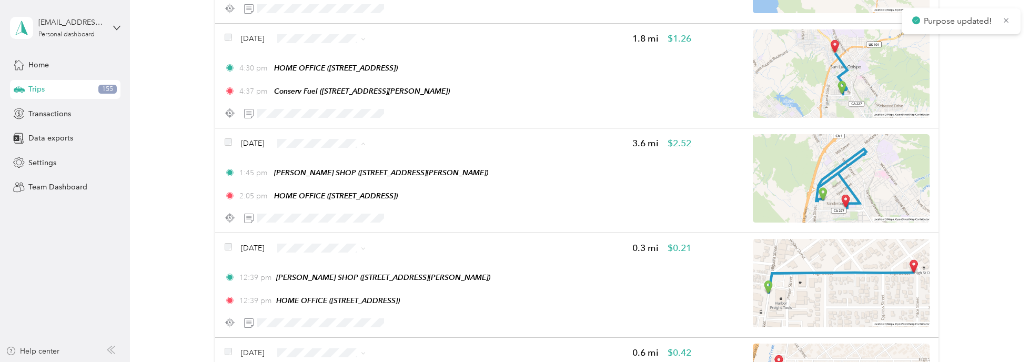
click at [331, 165] on span "Personal" at bounding box center [351, 169] width 63 height 11
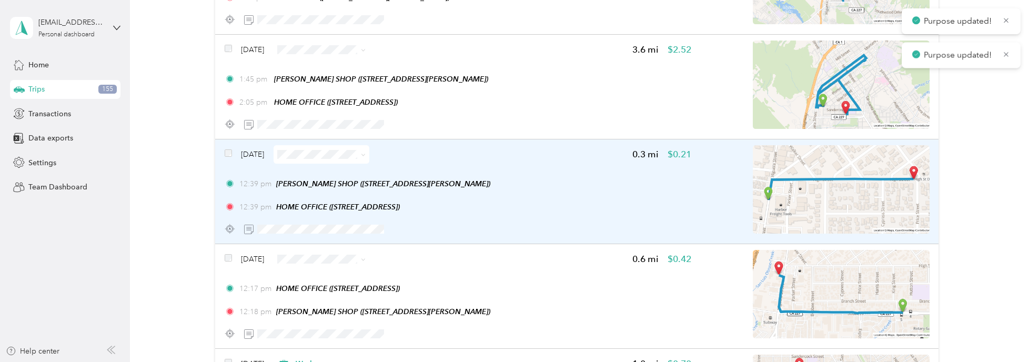
scroll to position [3999, 0]
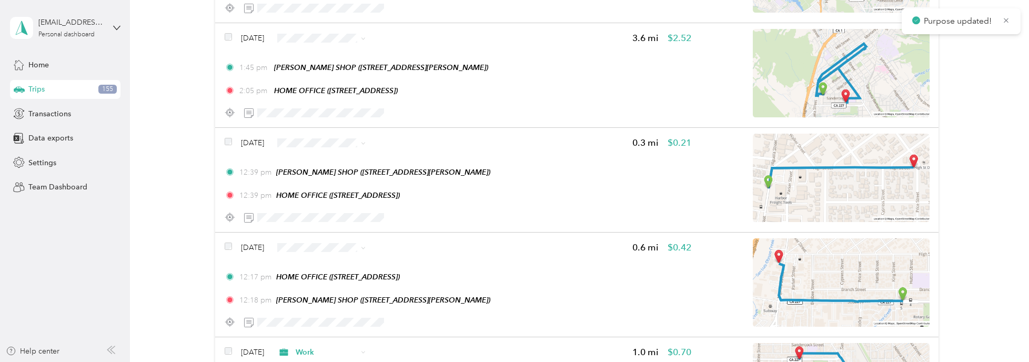
click at [333, 165] on span "Personal" at bounding box center [351, 168] width 63 height 11
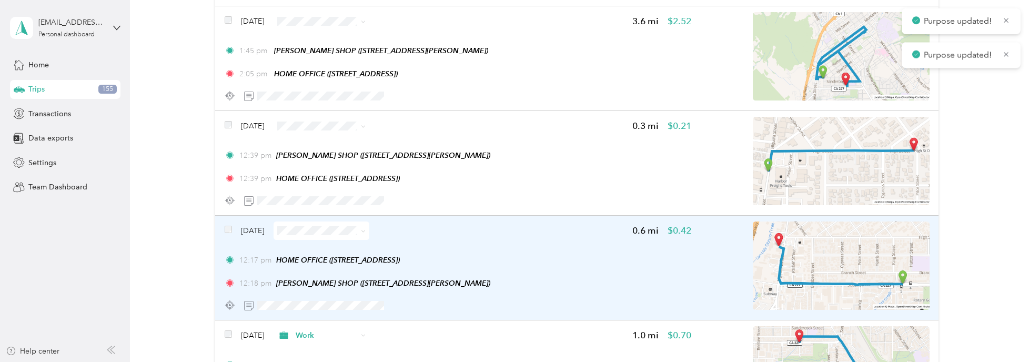
scroll to position [4104, 0]
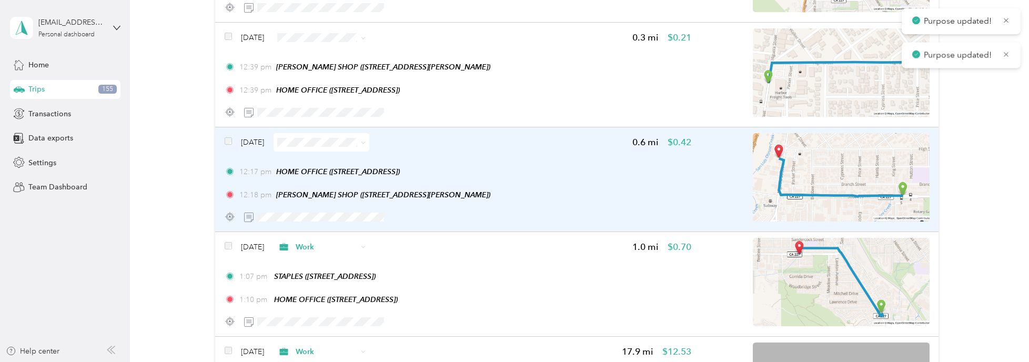
click at [323, 133] on span at bounding box center [322, 142] width 96 height 18
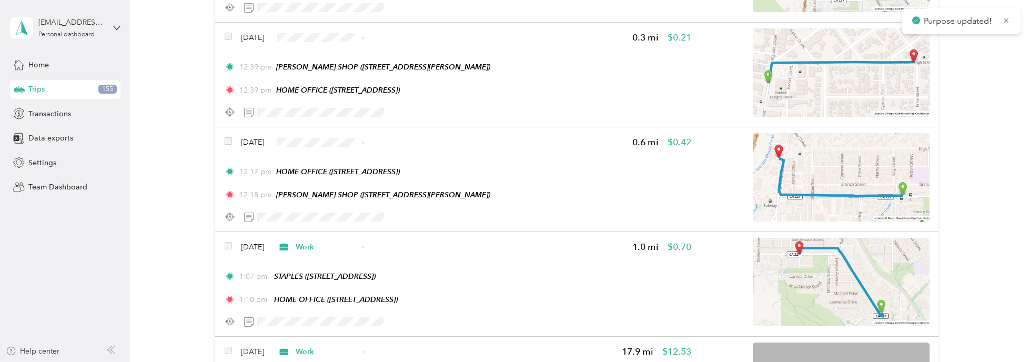
click at [340, 164] on span "Personal" at bounding box center [351, 168] width 63 height 11
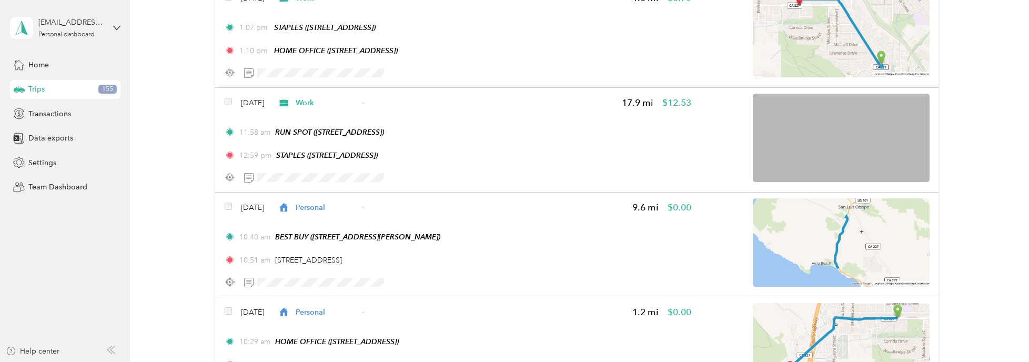
scroll to position [4367, 0]
